Goal: Information Seeking & Learning: Learn about a topic

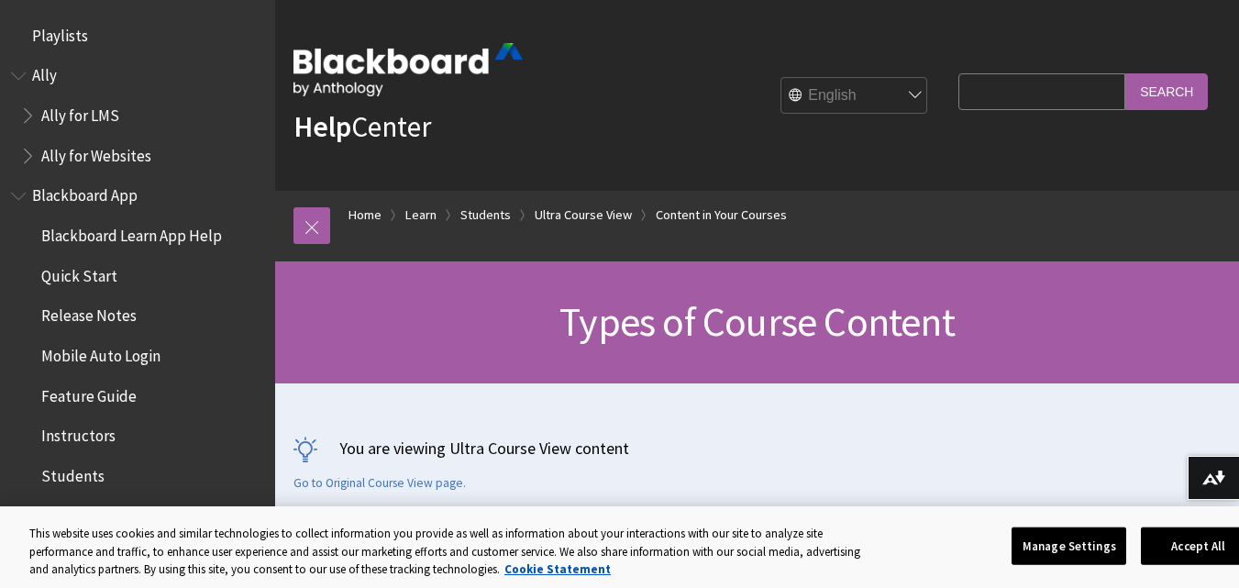
click at [1036, 89] on input "Search Query" at bounding box center [1042, 91] width 167 height 36
type input "COURSE EMAIL"
click at [1126, 73] on input "Search" at bounding box center [1167, 91] width 83 height 36
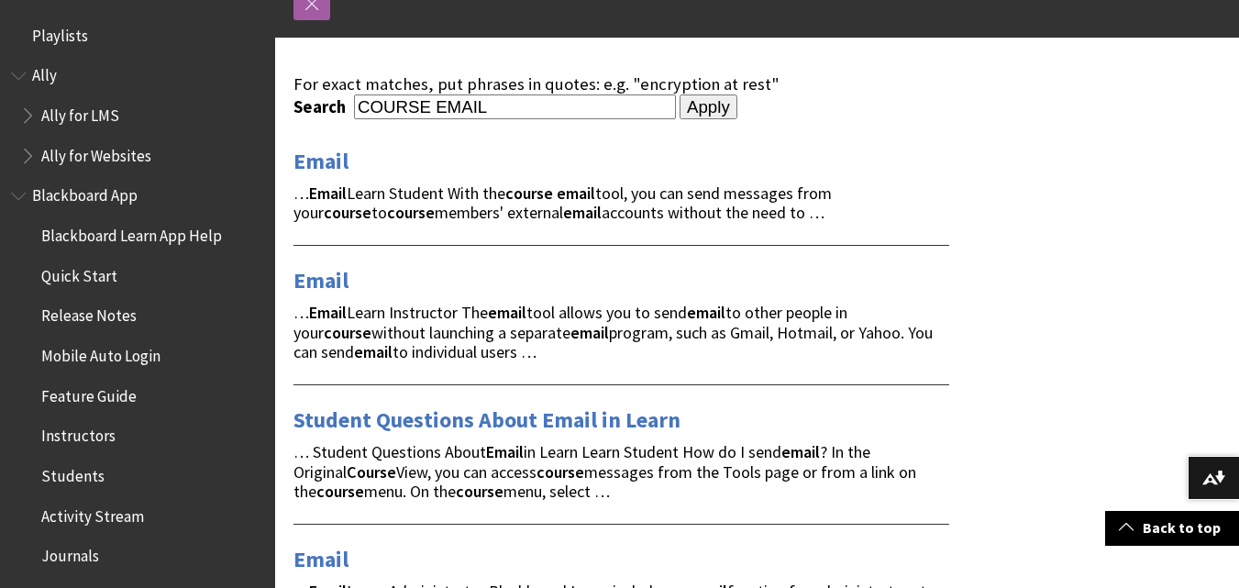
scroll to position [225, 0]
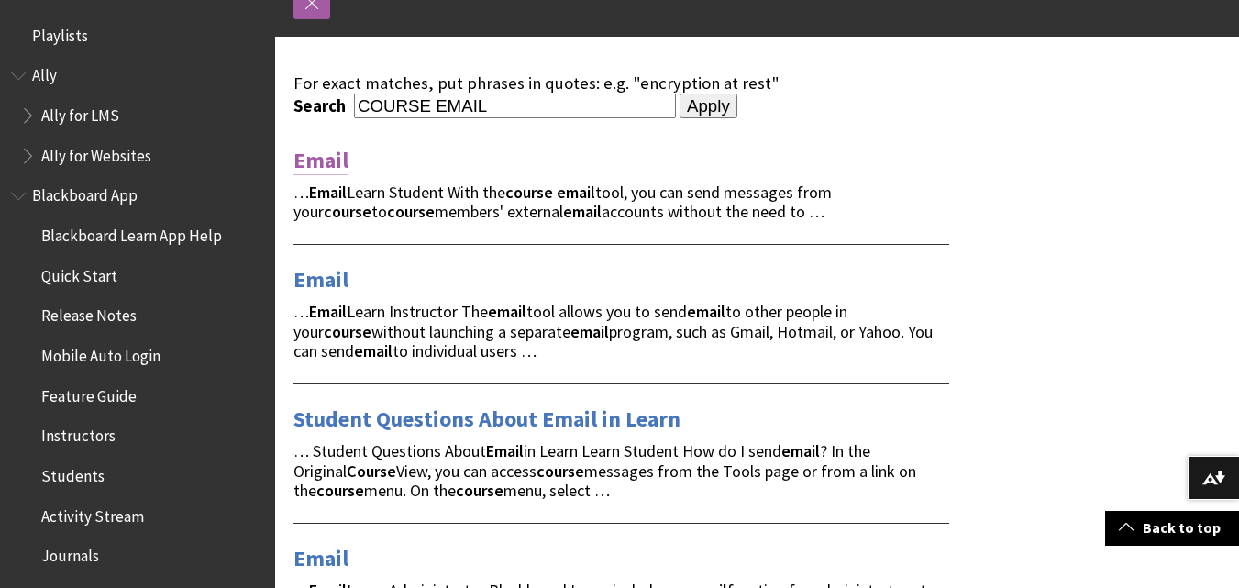
click at [317, 160] on link "Email" at bounding box center [321, 160] width 55 height 29
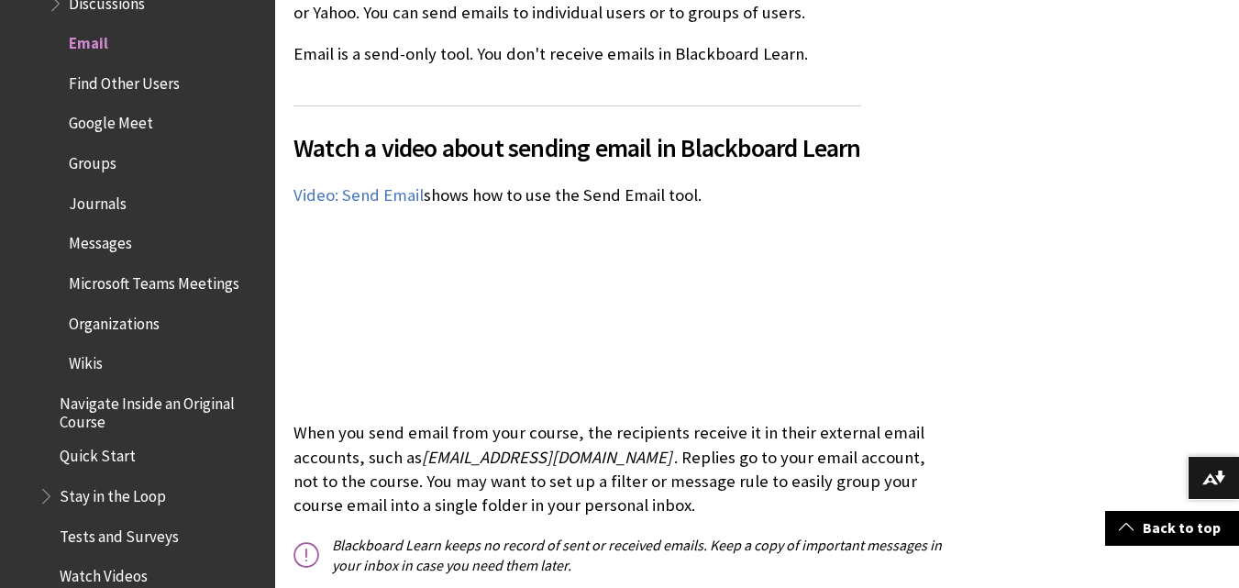
scroll to position [588, 0]
